Goal: Check status: Check status

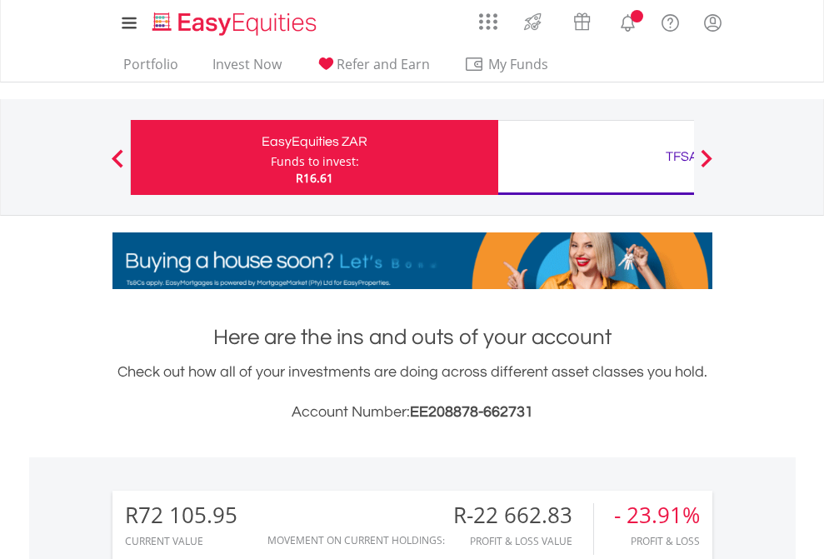
scroll to position [160, 261]
click at [271, 157] on div "Funds to invest:" at bounding box center [315, 161] width 88 height 17
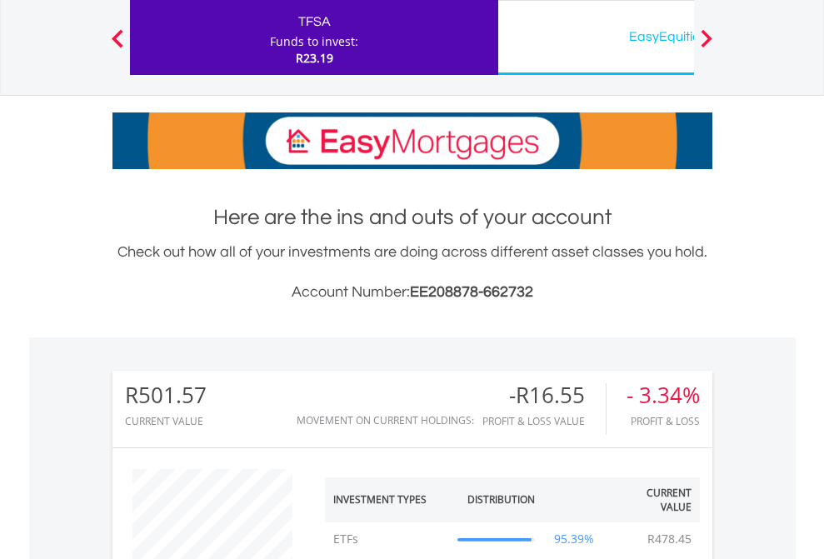
click at [595, 37] on div "EasyEquities USD" at bounding box center [681, 36] width 347 height 23
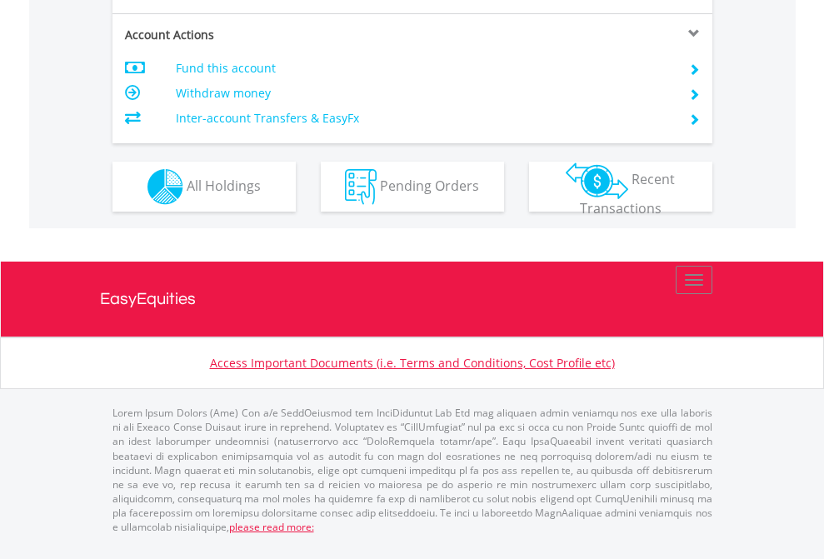
scroll to position [1596, 0]
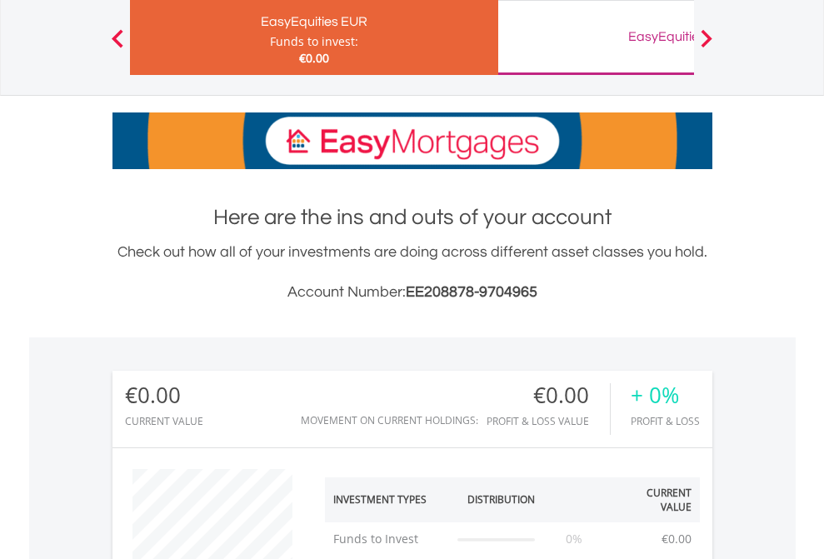
click at [595, 37] on div "EasyEquities GBP" at bounding box center [681, 36] width 347 height 23
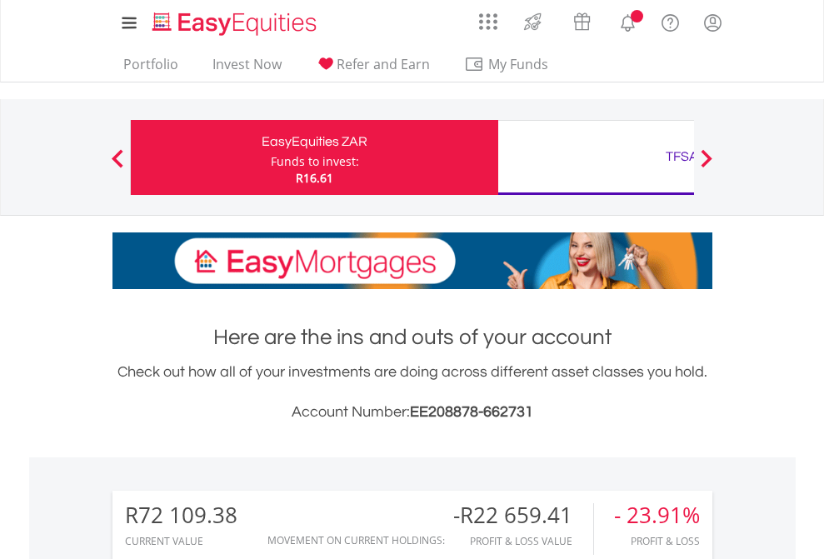
scroll to position [1377, 0]
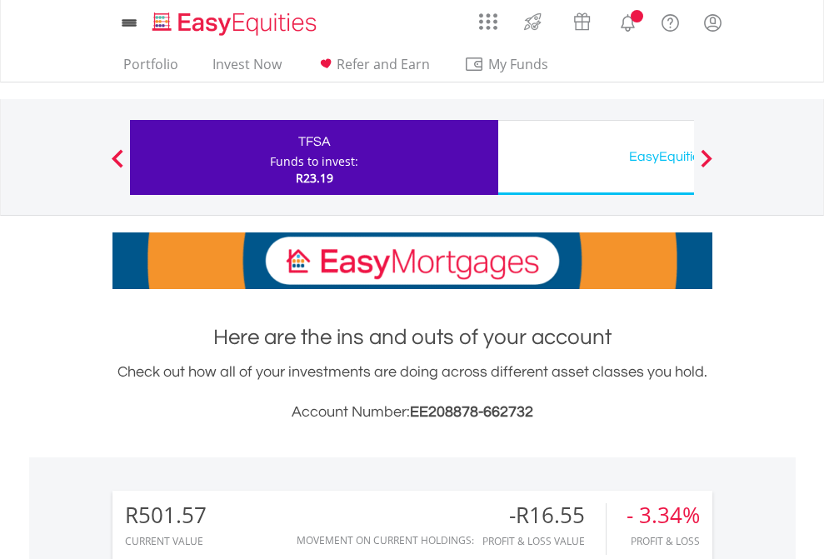
scroll to position [1277, 0]
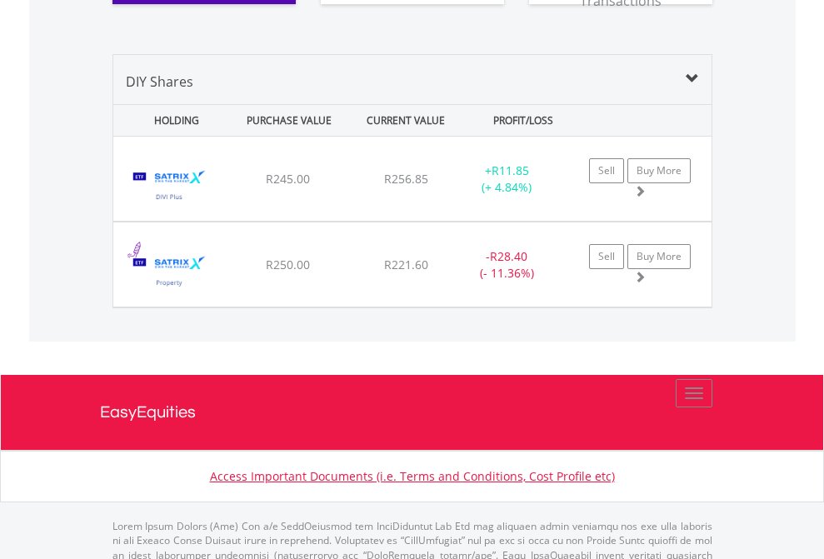
scroll to position [1885, 0]
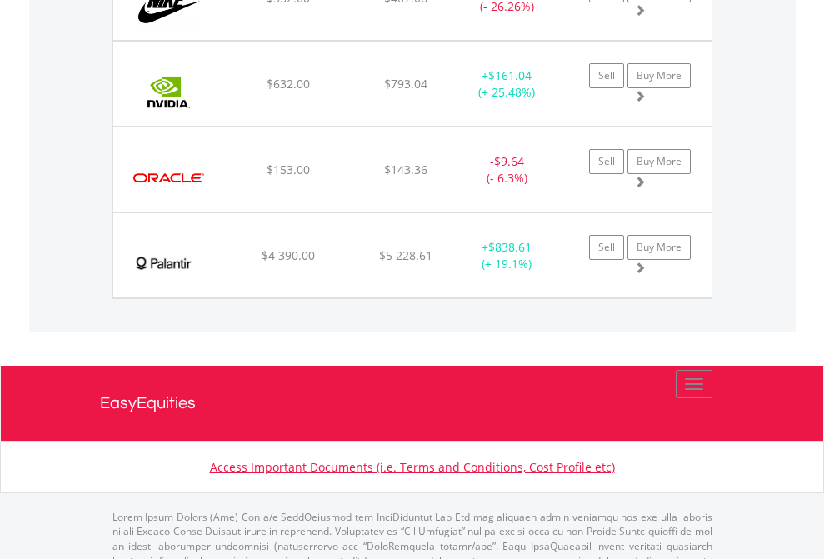
scroll to position [160, 261]
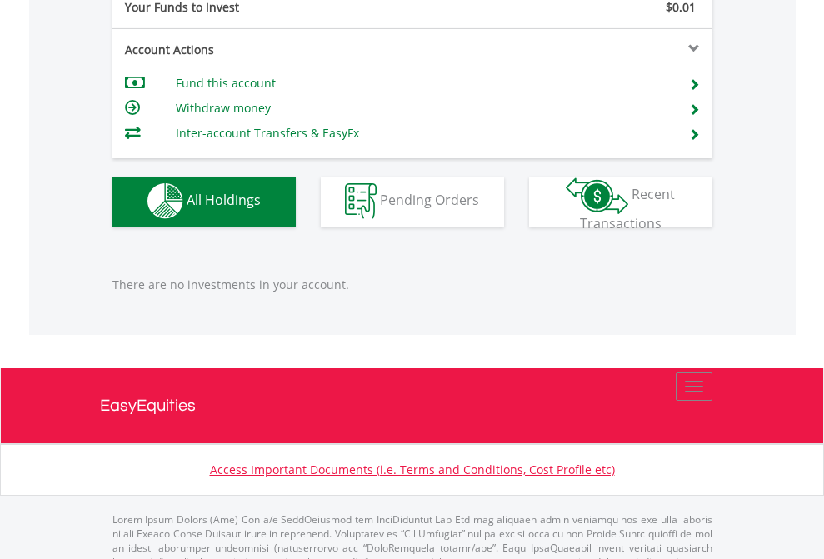
scroll to position [1649, 0]
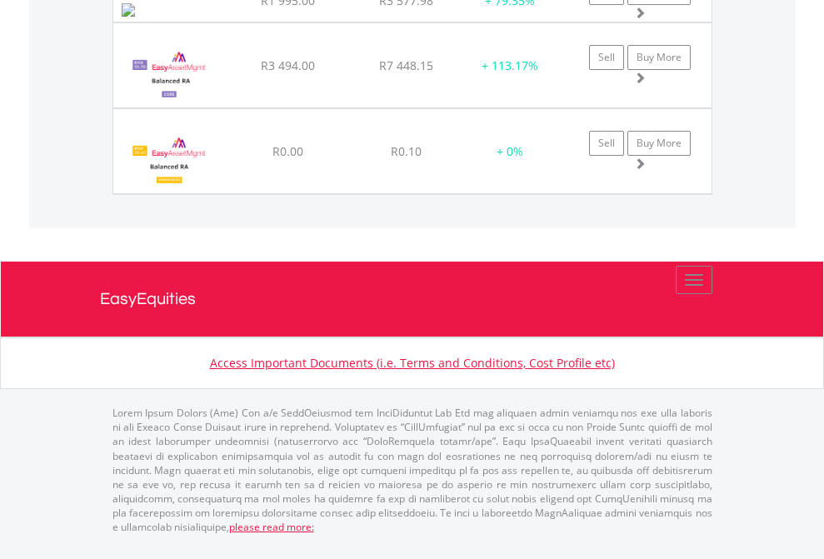
scroll to position [160, 261]
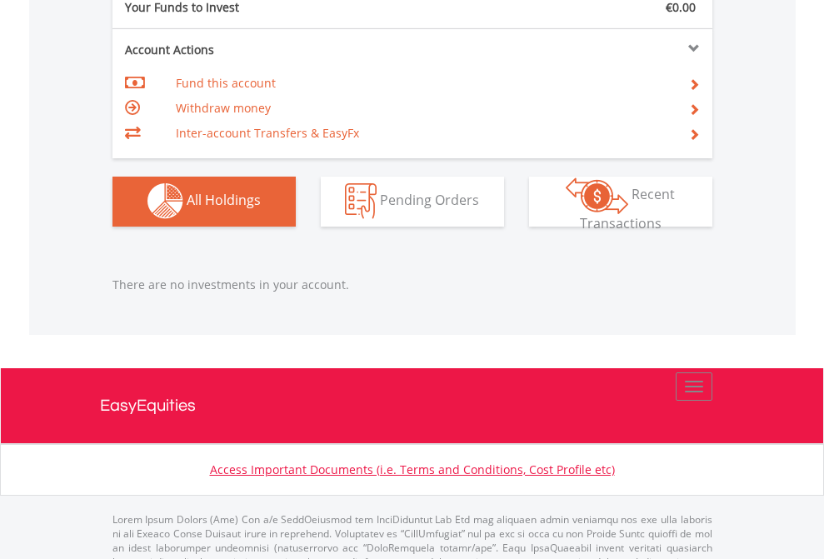
scroll to position [1649, 0]
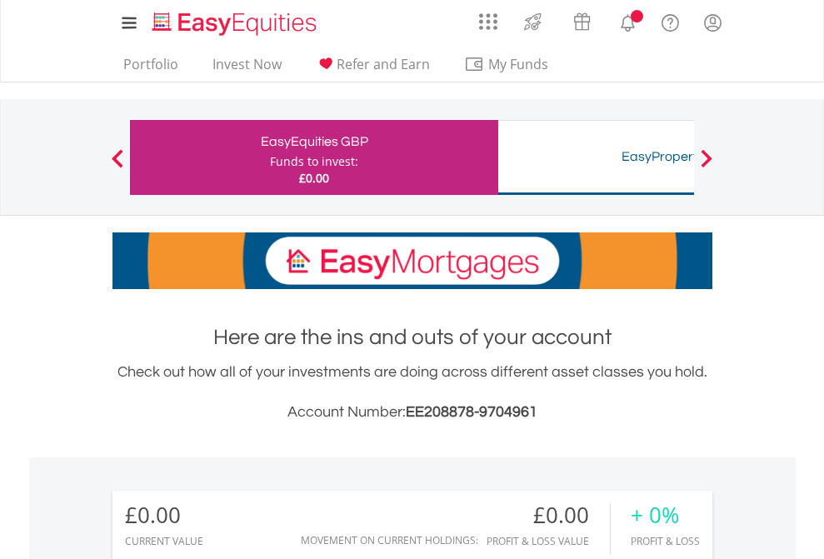
scroll to position [160, 261]
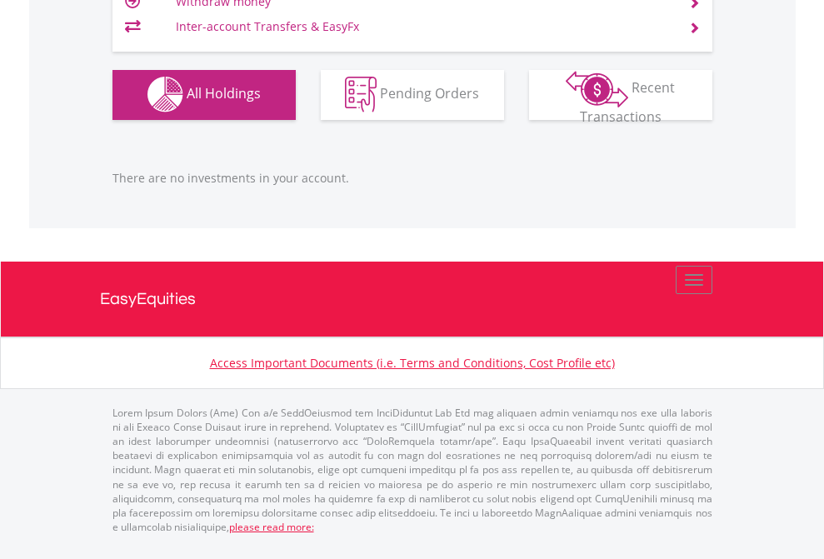
scroll to position [1649, 0]
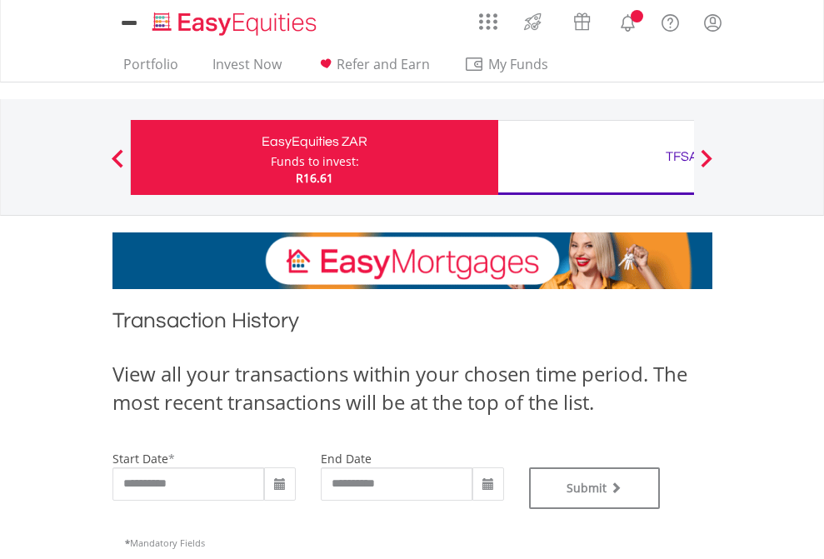
type input "**********"
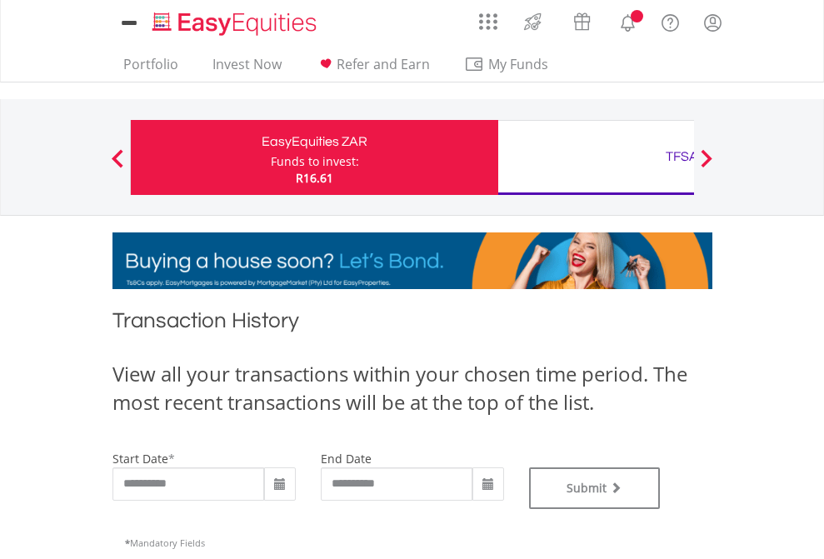
type input "**********"
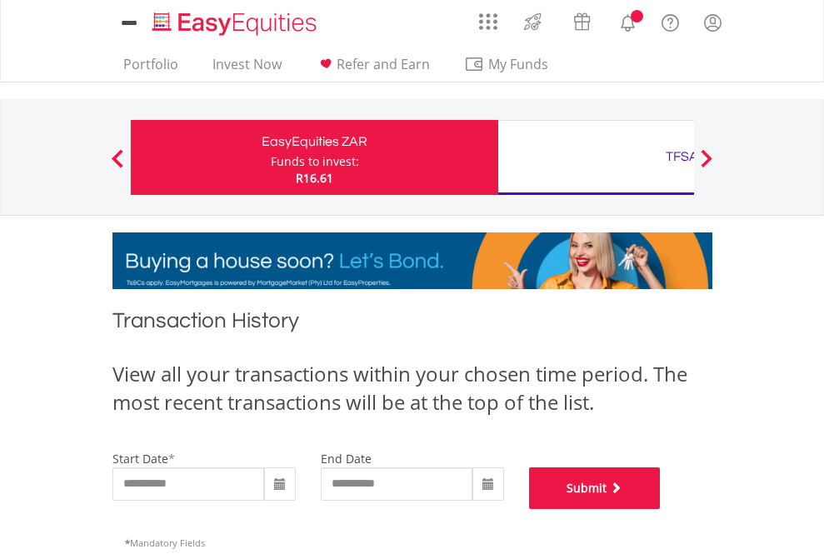
click at [660, 509] on button "Submit" at bounding box center [595, 488] width 132 height 42
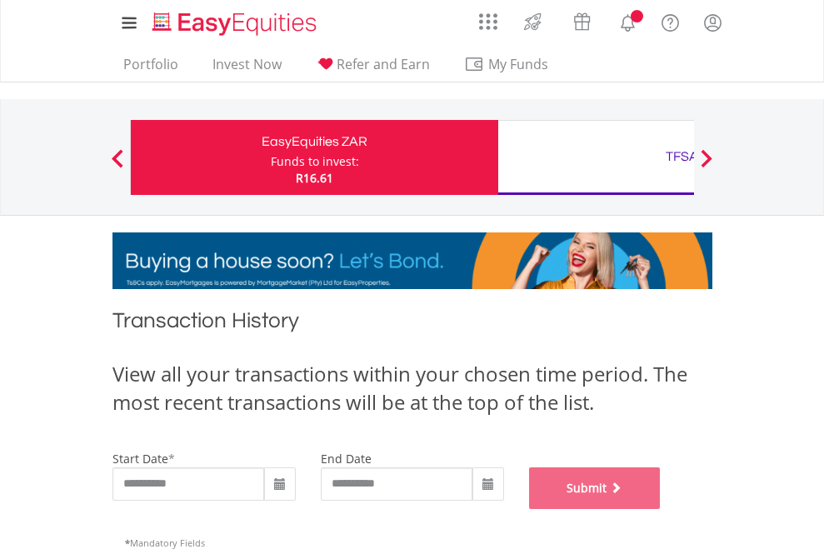
scroll to position [675, 0]
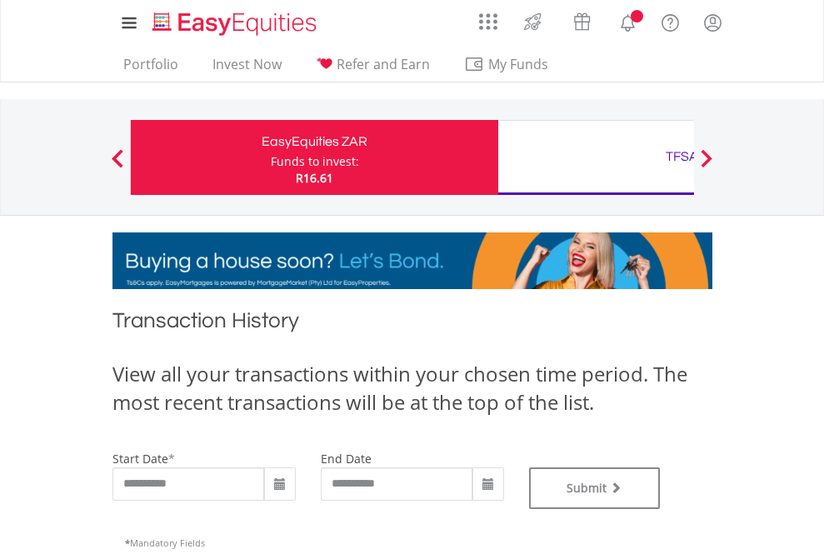
click at [595, 157] on div "TFSA" at bounding box center [681, 156] width 347 height 23
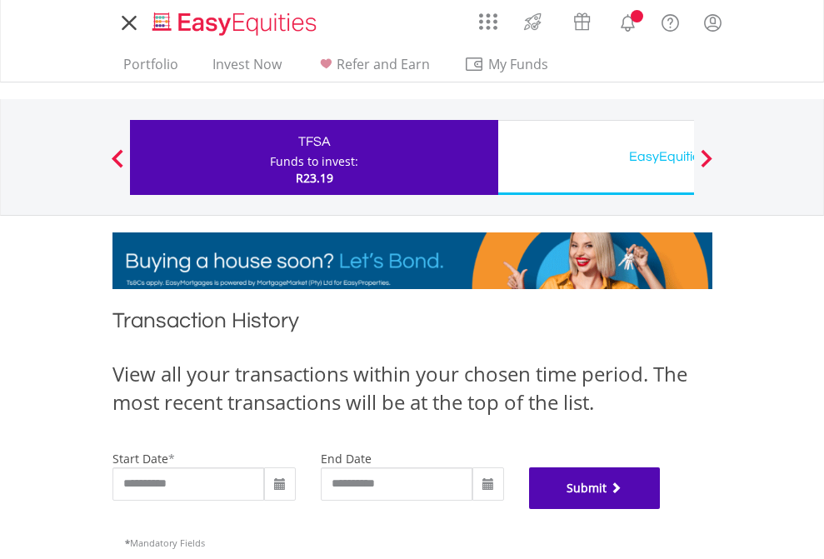
click at [660, 509] on button "Submit" at bounding box center [595, 488] width 132 height 42
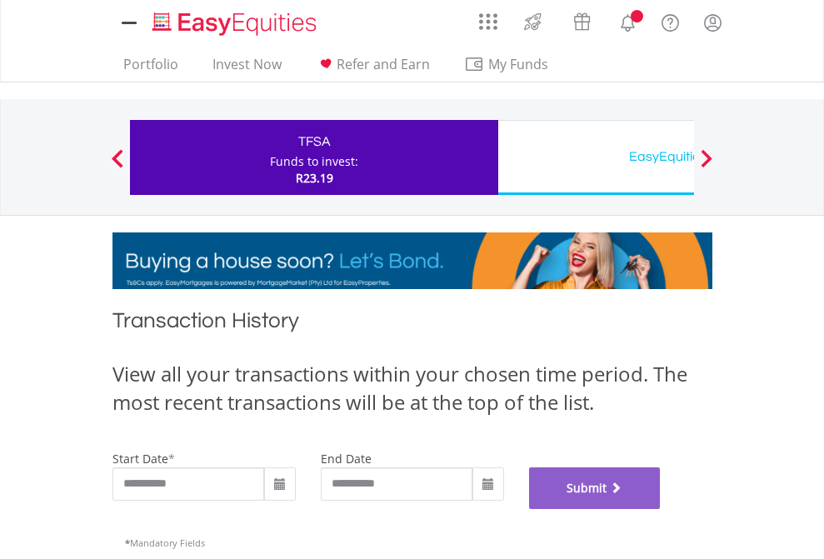
scroll to position [675, 0]
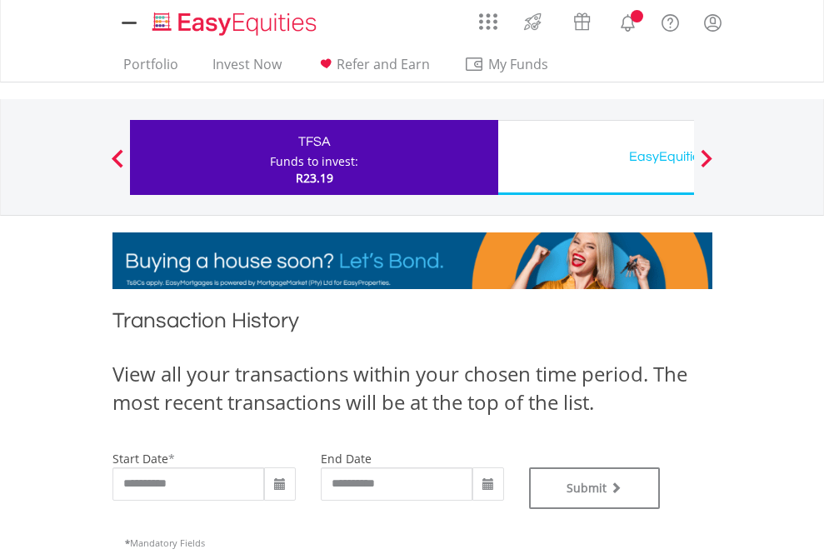
click at [595, 157] on div "EasyEquities USD" at bounding box center [681, 156] width 347 height 23
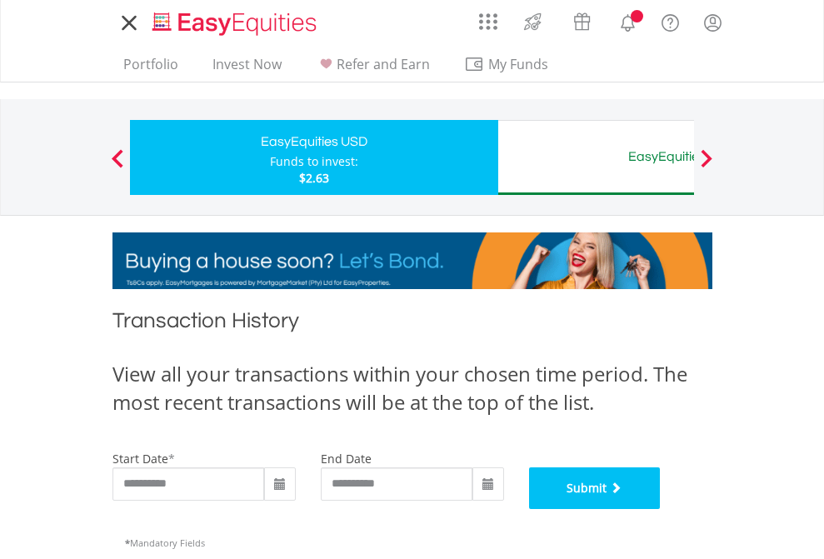
click at [660, 509] on button "Submit" at bounding box center [595, 488] width 132 height 42
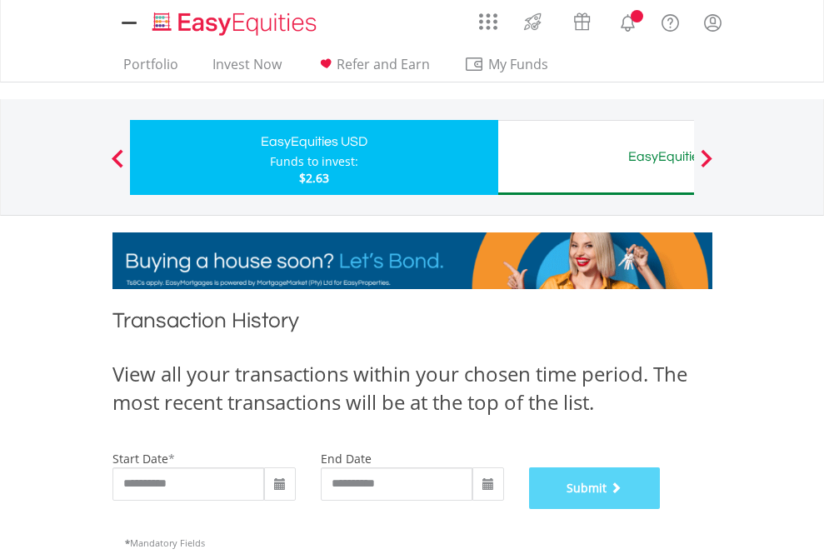
scroll to position [675, 0]
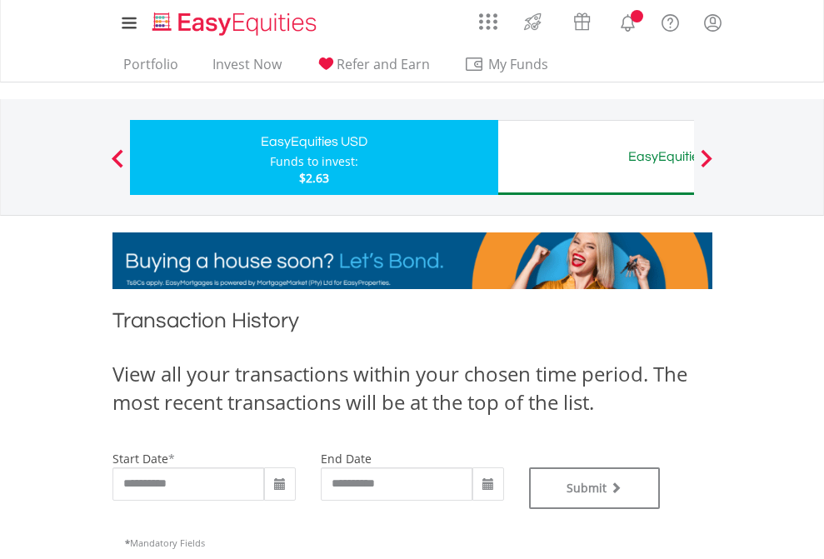
click at [595, 157] on div "EasyEquities AUD" at bounding box center [681, 156] width 347 height 23
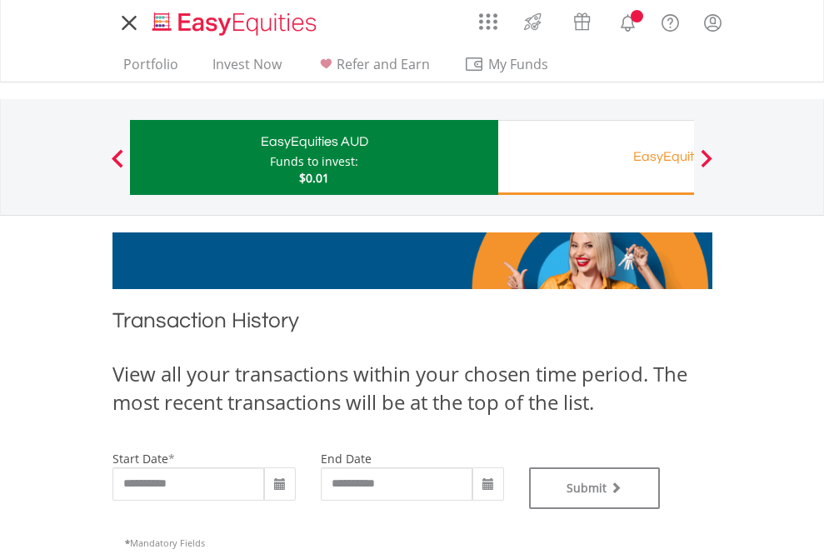
type input "**********"
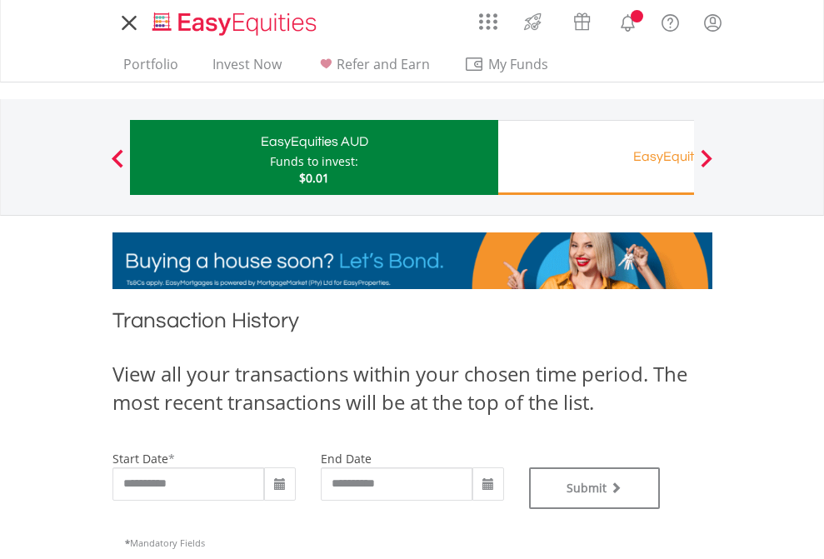
type input "**********"
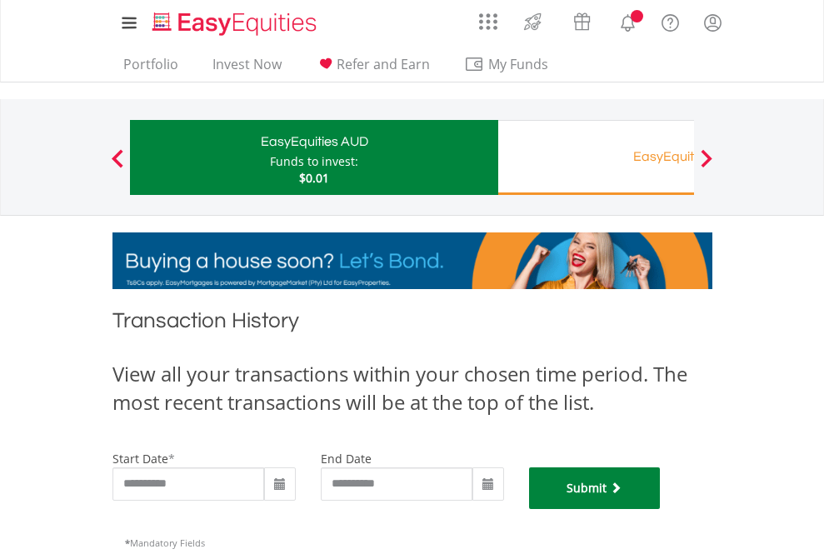
click at [660, 509] on button "Submit" at bounding box center [595, 488] width 132 height 42
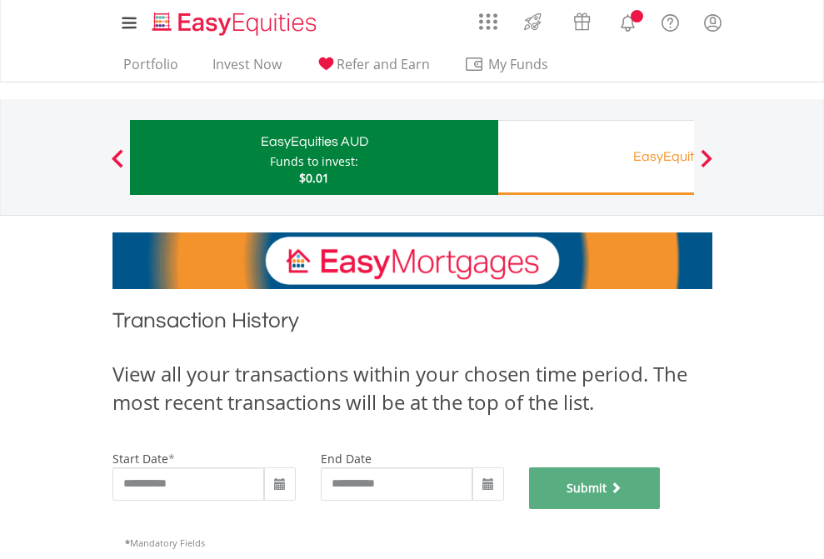
scroll to position [675, 0]
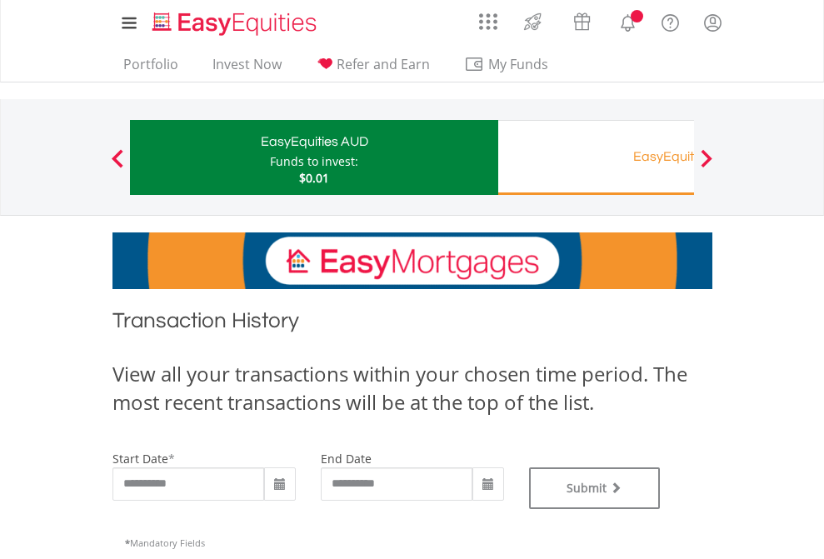
click at [595, 157] on div "EasyEquities RA" at bounding box center [681, 156] width 347 height 23
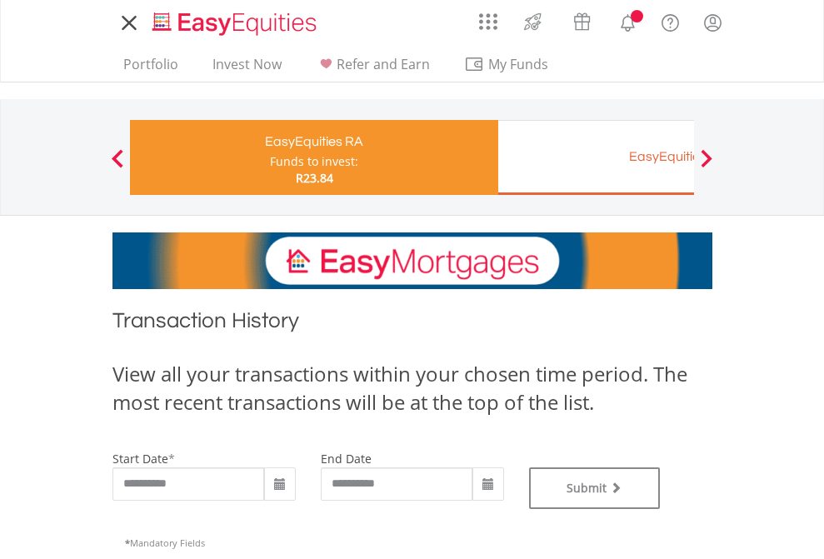
type input "**********"
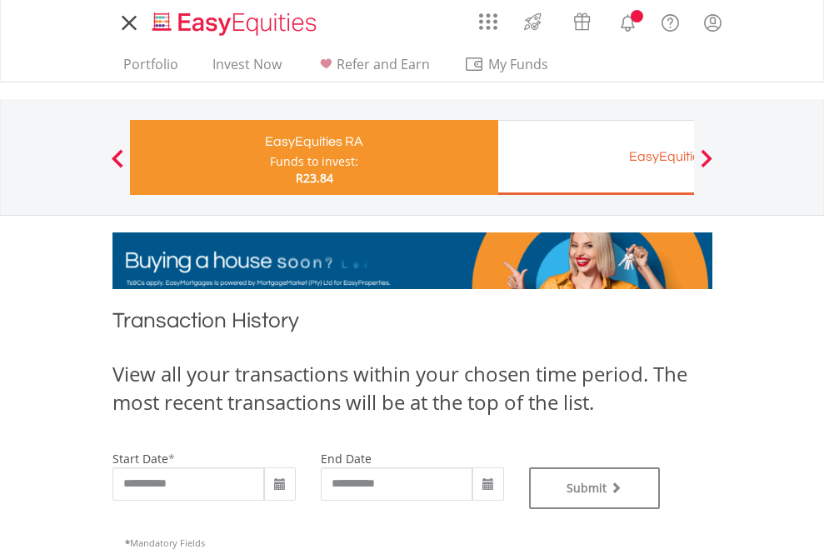
type input "**********"
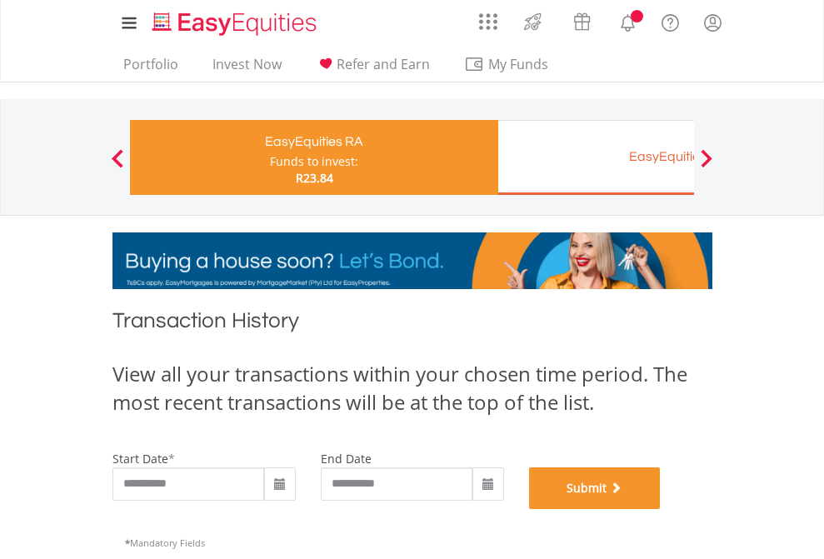
click at [660, 509] on button "Submit" at bounding box center [595, 488] width 132 height 42
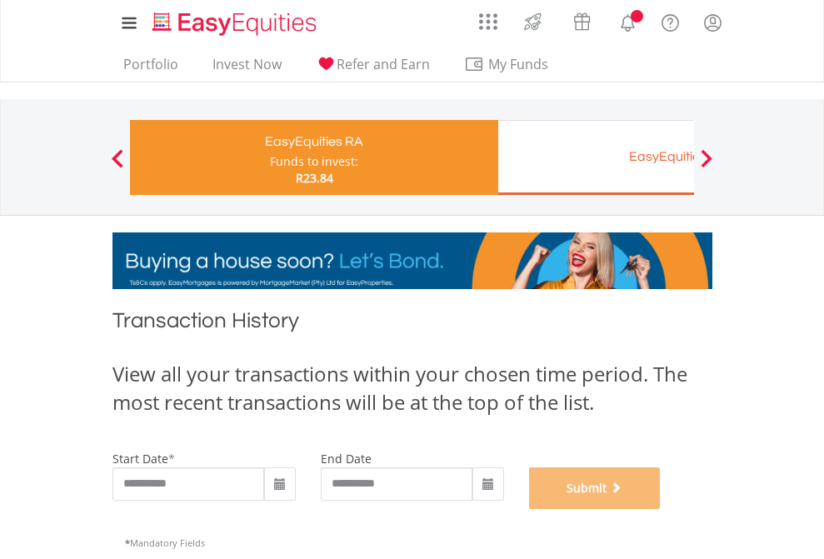
scroll to position [675, 0]
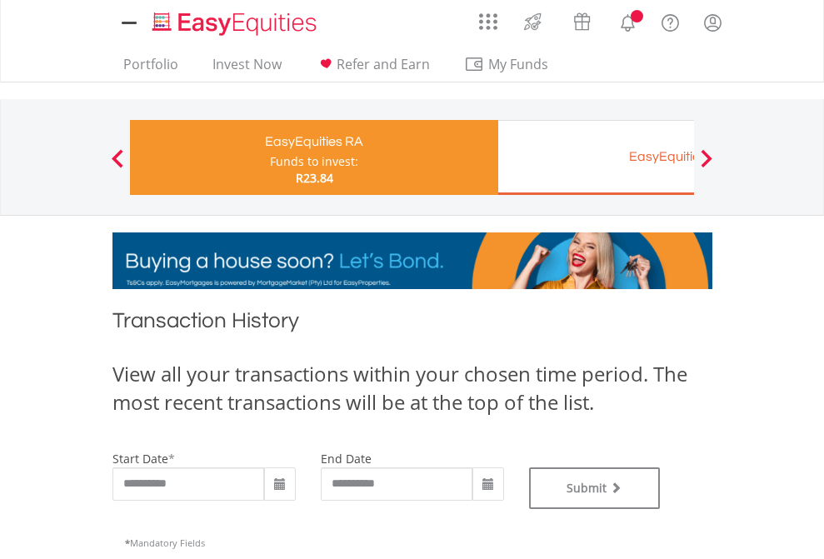
click at [595, 157] on div "EasyEquities EUR" at bounding box center [681, 156] width 347 height 23
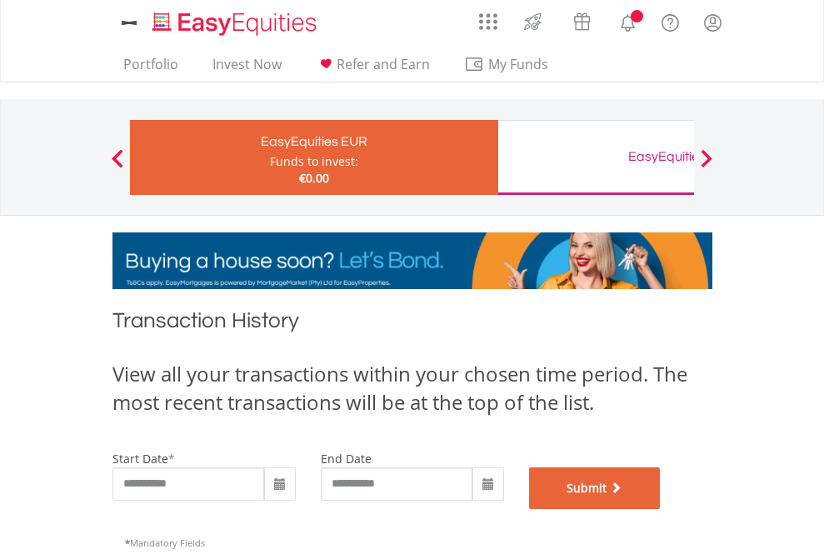
click at [660, 509] on button "Submit" at bounding box center [595, 488] width 132 height 42
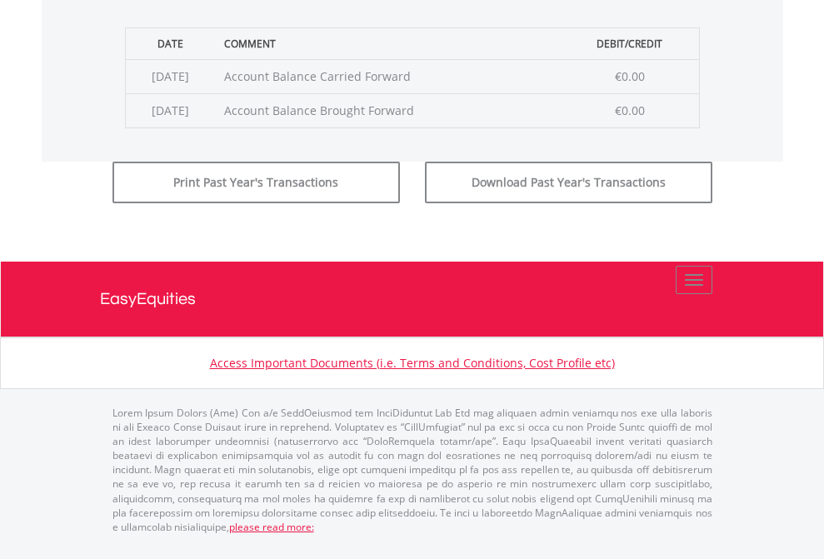
scroll to position [675, 0]
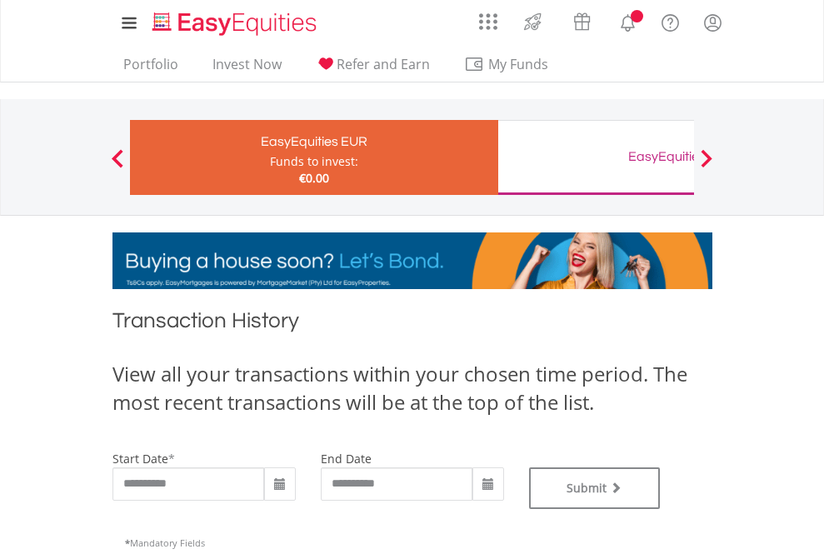
click at [595, 157] on div "EasyEquities GBP" at bounding box center [681, 156] width 347 height 23
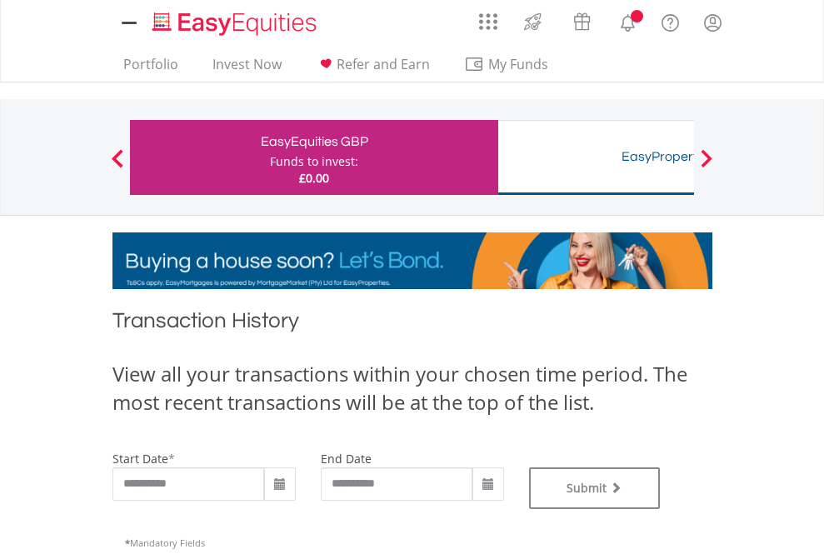
type input "**********"
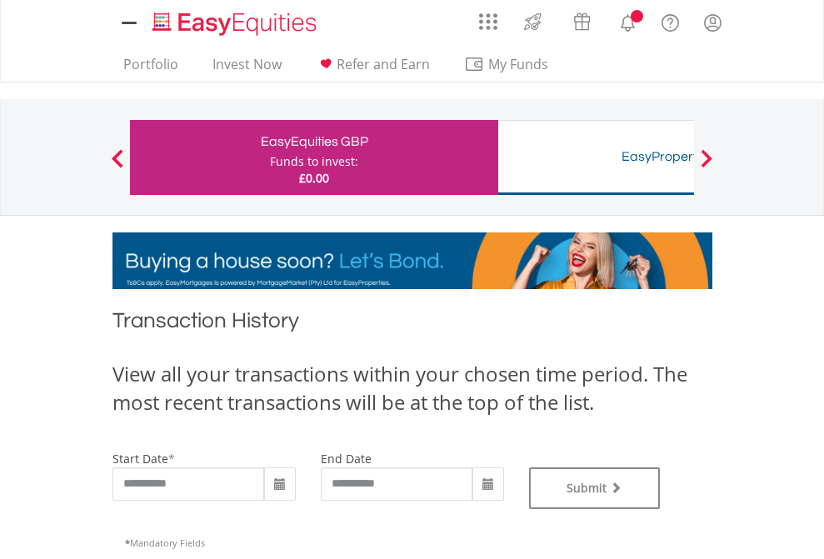
type input "**********"
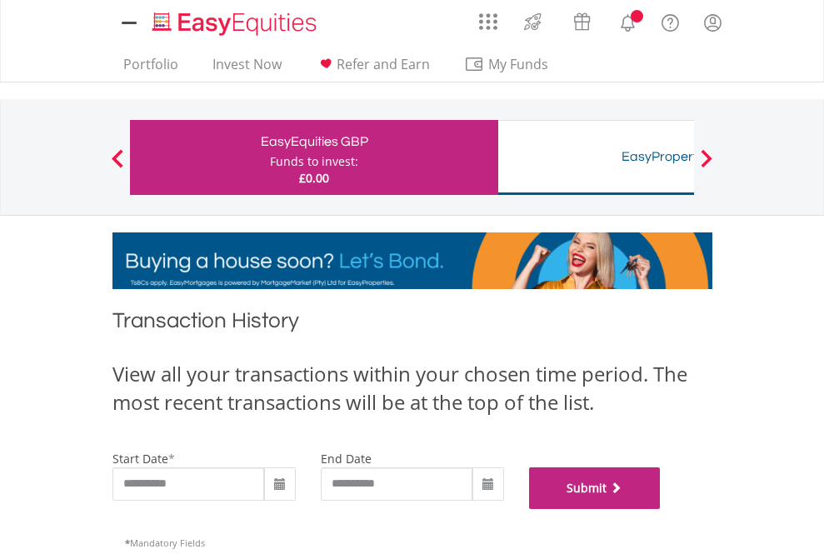
click at [660, 509] on button "Submit" at bounding box center [595, 488] width 132 height 42
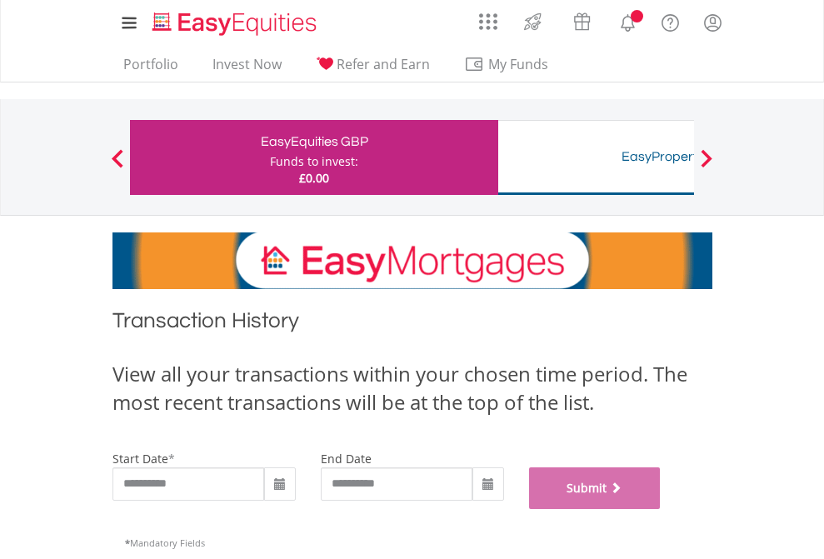
scroll to position [675, 0]
